Goal: Contribute content

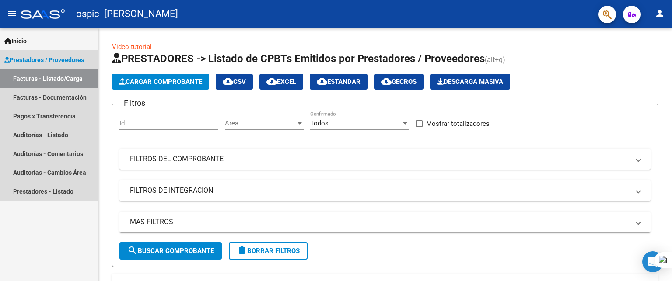
click at [59, 57] on span "Prestadores / Proveedores" at bounding box center [44, 60] width 80 height 10
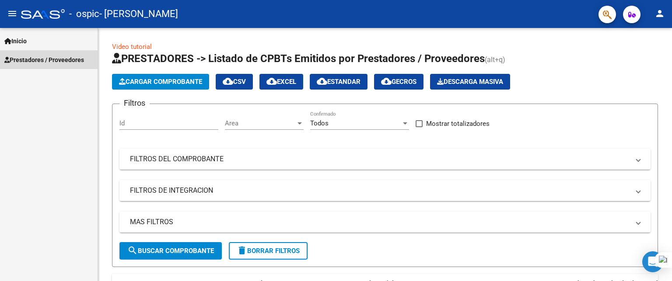
click at [59, 57] on span "Prestadores / Proveedores" at bounding box center [44, 60] width 80 height 10
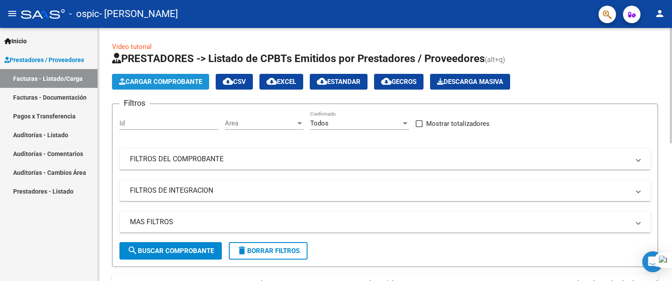
click at [153, 78] on span "Cargar Comprobante" at bounding box center [160, 82] width 83 height 8
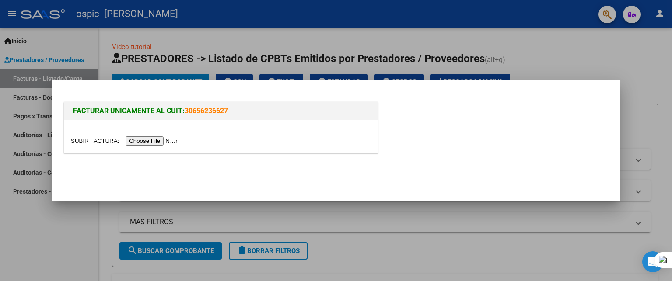
click at [168, 139] on input "file" at bounding box center [126, 140] width 111 height 9
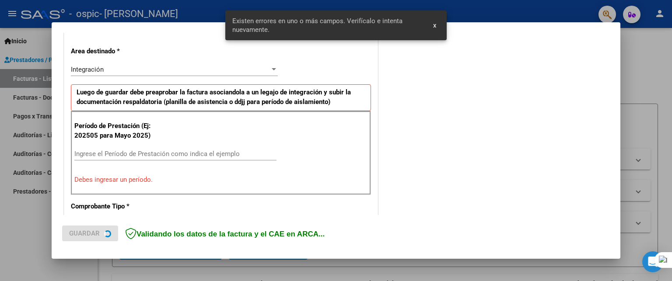
scroll to position [212, 0]
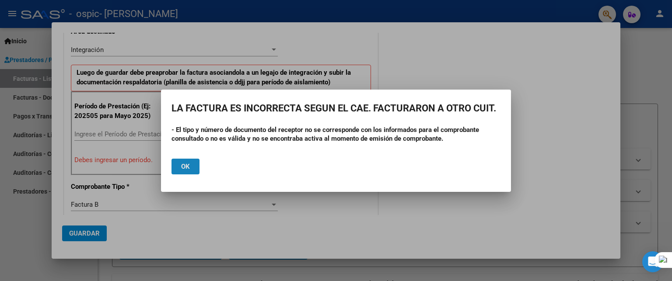
click at [192, 164] on button "Ok" at bounding box center [185, 167] width 28 height 16
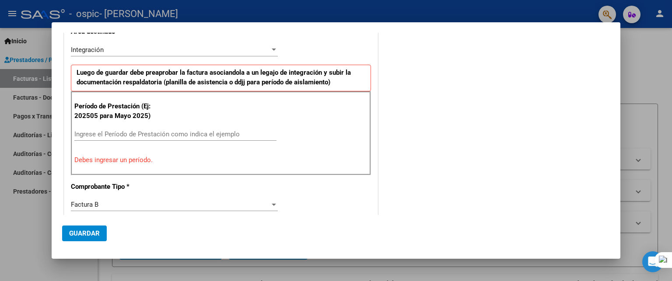
scroll to position [52, 0]
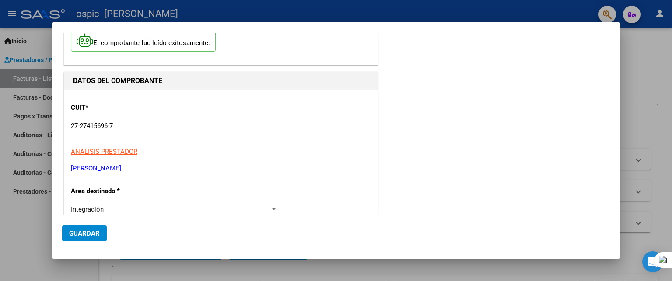
click at [663, 77] on div at bounding box center [336, 140] width 672 height 281
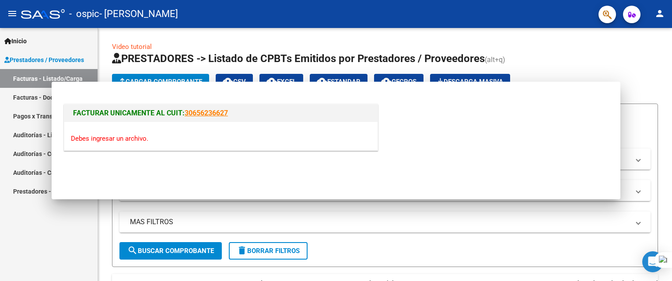
scroll to position [0, 0]
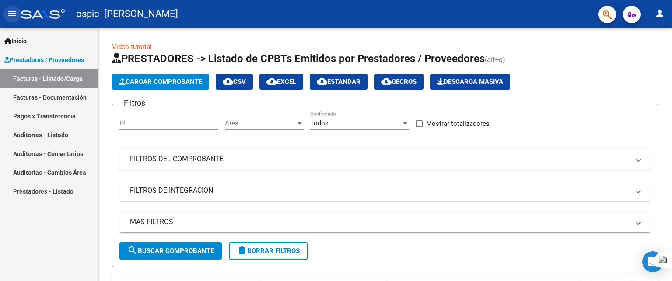
click at [10, 12] on mat-icon "menu" at bounding box center [12, 13] width 10 height 10
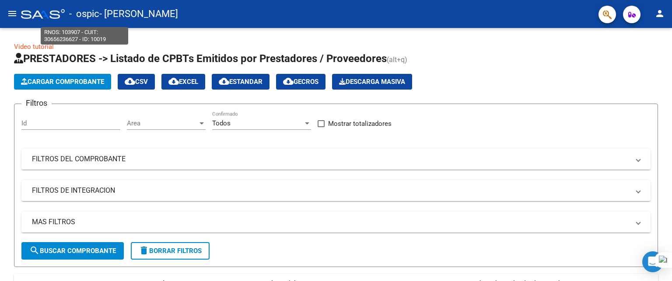
click at [77, 14] on span "- ospic" at bounding box center [84, 13] width 30 height 19
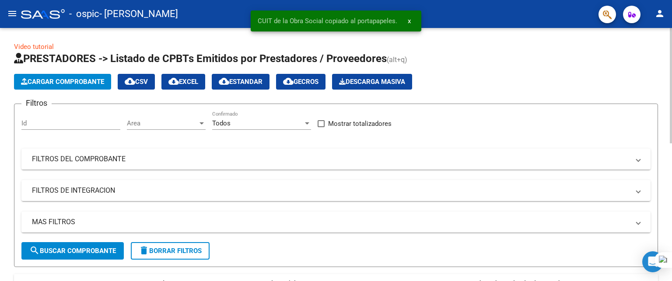
click at [577, 82] on div "Cargar Comprobante cloud_download CSV cloud_download EXCEL cloud_download Estan…" at bounding box center [336, 82] width 644 height 16
